Goal: Navigation & Orientation: Go to known website

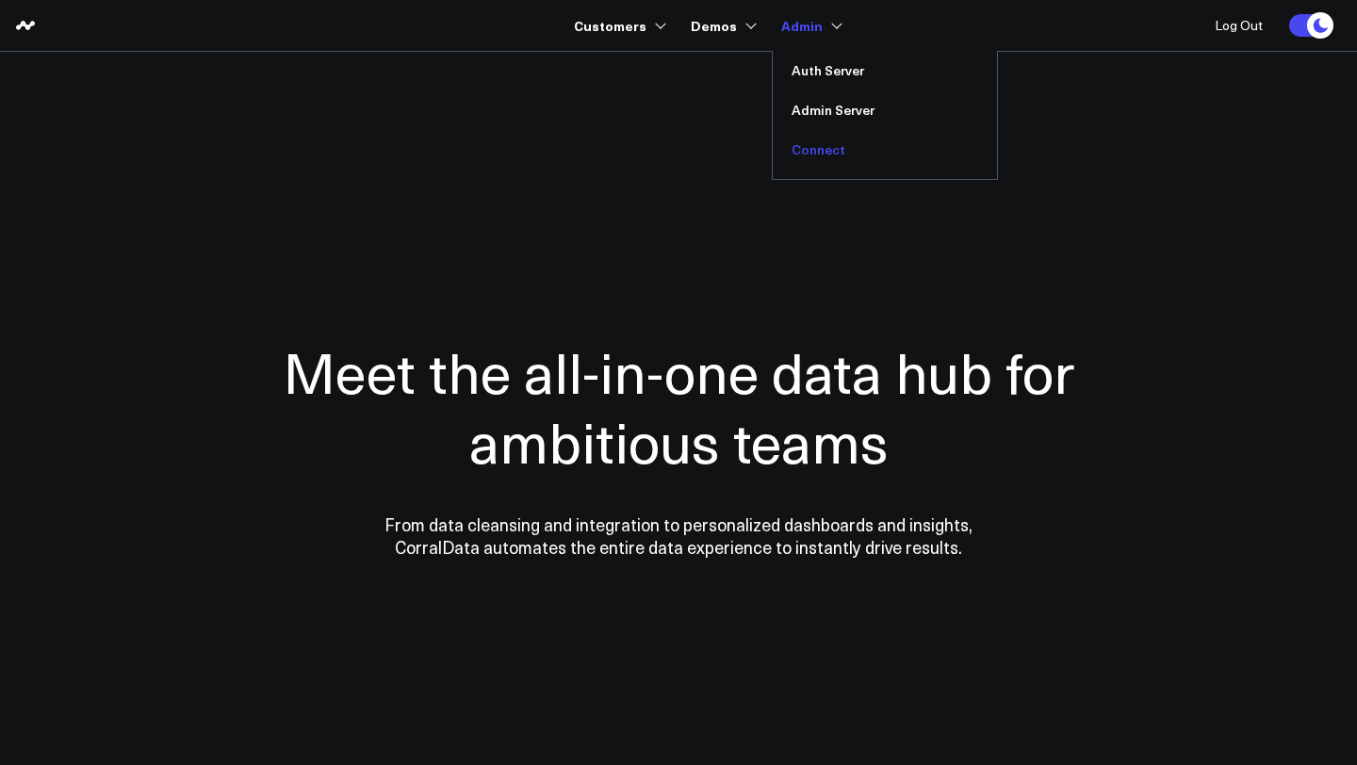
click at [829, 150] on link "Connect" at bounding box center [885, 150] width 224 height 40
click at [818, 150] on link "Connect" at bounding box center [885, 150] width 224 height 40
